Goal: Transaction & Acquisition: Purchase product/service

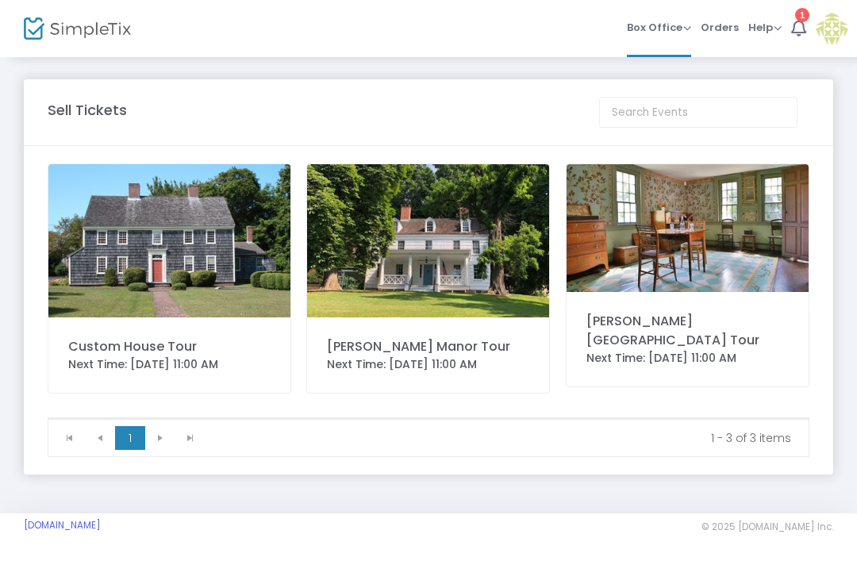
click at [713, 27] on span "Orders" at bounding box center [720, 27] width 38 height 40
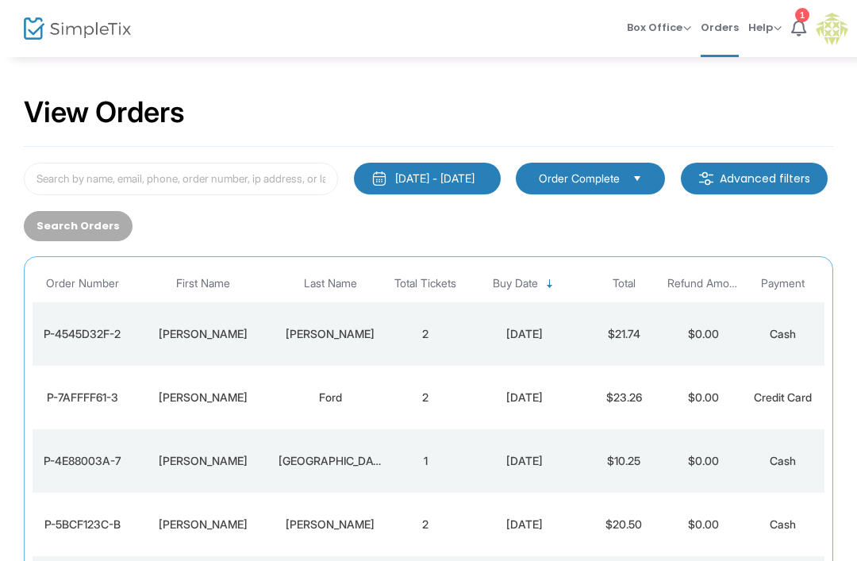
click at [653, 14] on span "Box Office Sell Tickets Bookings Sell Season Pass" at bounding box center [659, 27] width 64 height 40
click at [663, 35] on span "Box Office Sell Tickets Bookings Sell Season Pass" at bounding box center [659, 27] width 64 height 40
click at [688, 21] on span "Box Office" at bounding box center [659, 27] width 64 height 15
click at [732, 22] on span "Orders" at bounding box center [720, 27] width 38 height 40
click at [654, 25] on span "Box Office" at bounding box center [659, 27] width 64 height 15
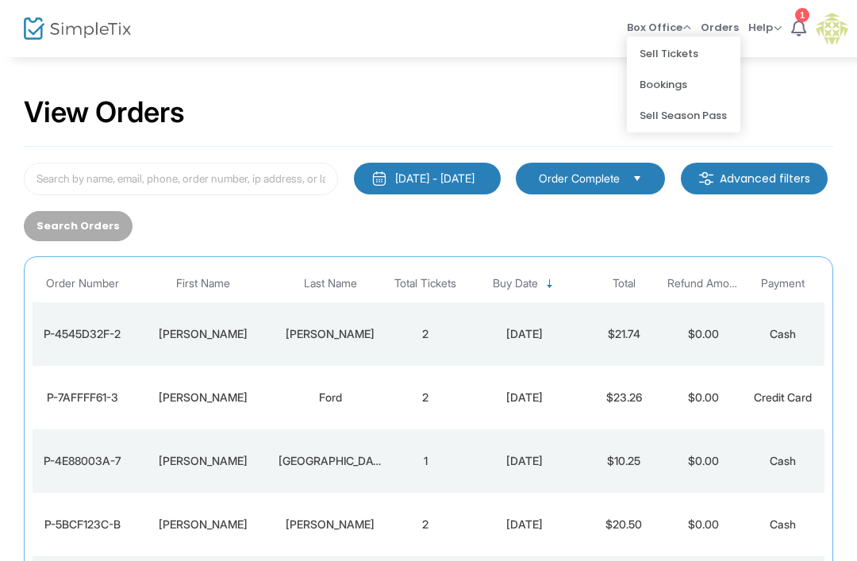
click at [692, 53] on li "Sell Tickets" at bounding box center [683, 53] width 113 height 31
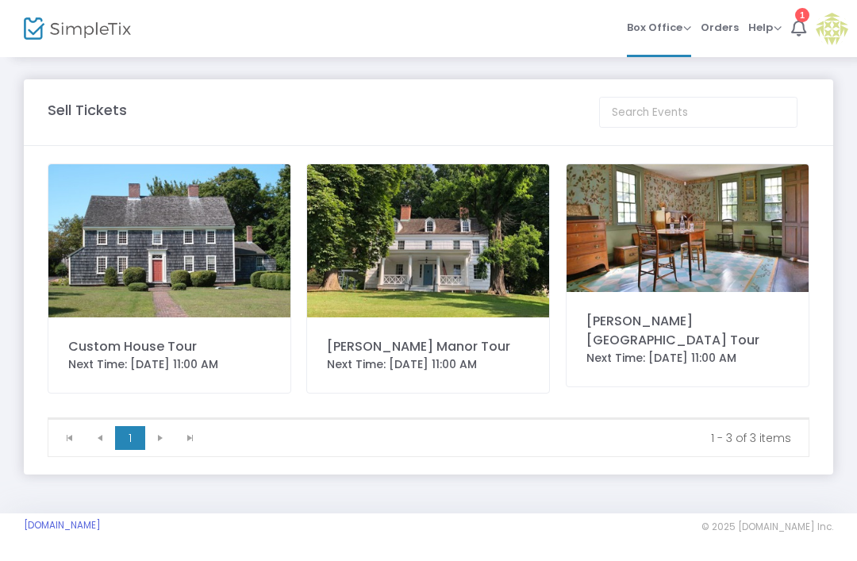
click at [660, 29] on span "Box Office" at bounding box center [659, 27] width 64 height 15
click at [677, 76] on li "Bookings" at bounding box center [683, 84] width 113 height 31
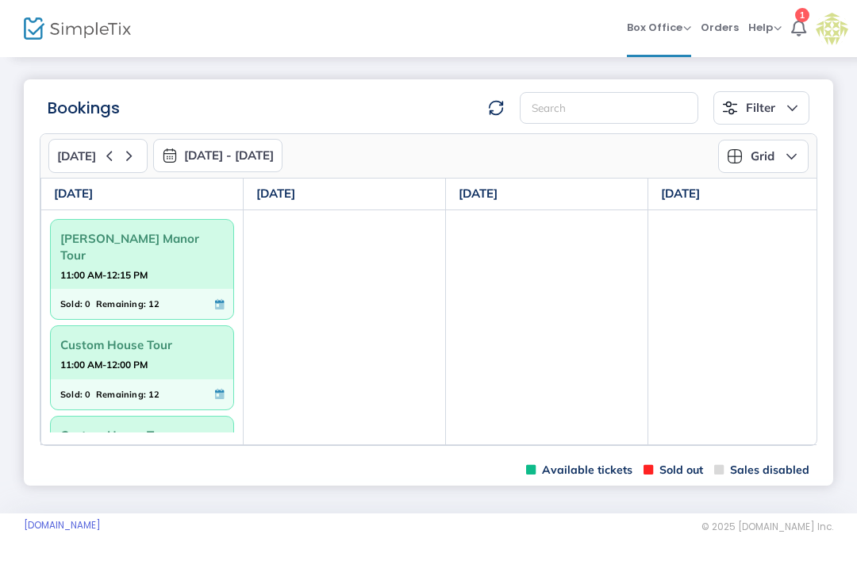
click at [659, 25] on span "Box Office" at bounding box center [659, 27] width 64 height 15
click at [665, 50] on li "Sell Tickets" at bounding box center [683, 53] width 113 height 31
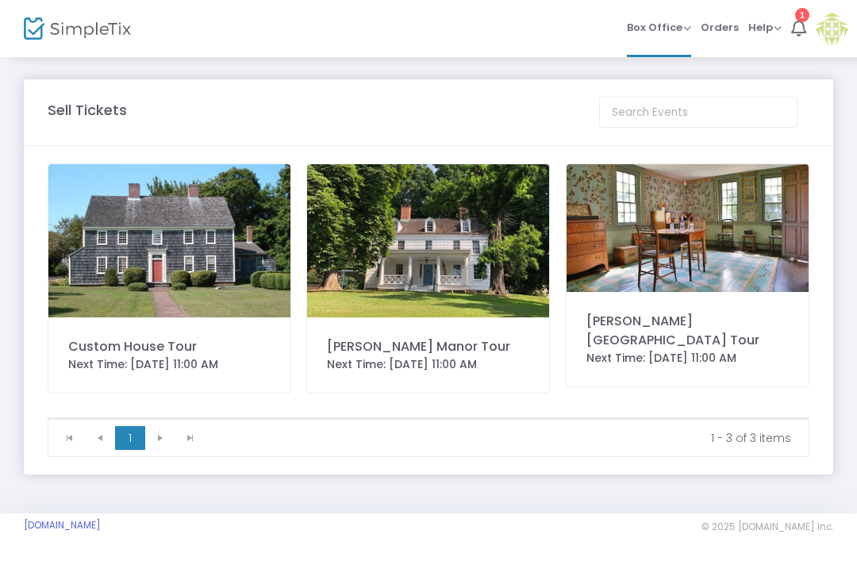
click at [101, 238] on img at bounding box center [169, 240] width 242 height 153
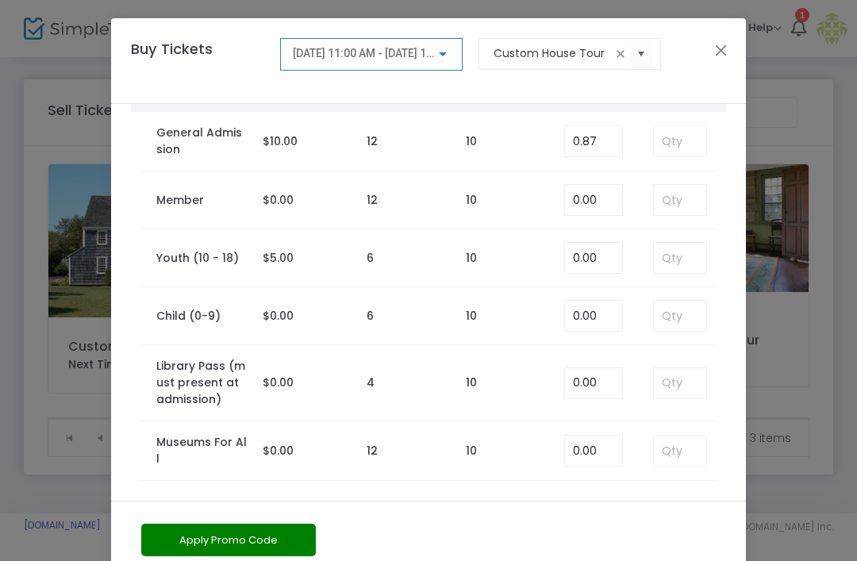
scroll to position [71, 0]
click at [725, 58] on button "Close" at bounding box center [721, 50] width 21 height 21
